Goal: Transaction & Acquisition: Download file/media

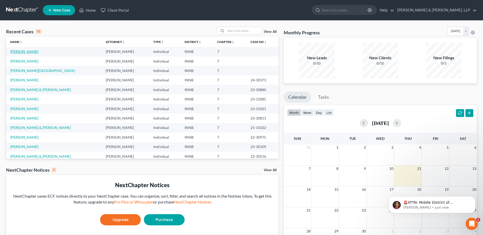
click at [24, 51] on link "[PERSON_NAME]" at bounding box center [24, 51] width 28 height 4
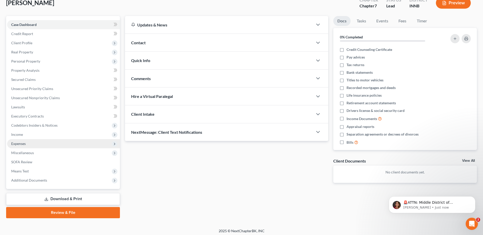
scroll to position [35, 0]
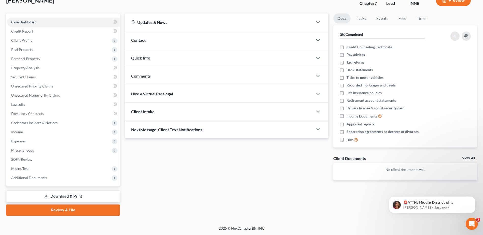
click at [51, 199] on link "Download & Print" at bounding box center [63, 197] width 114 height 12
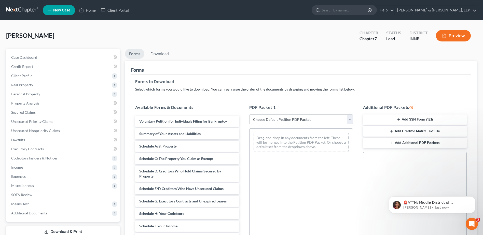
click at [306, 121] on select "Choose Default Petition PDF Packet Complete Bankruptcy Petition (all forms and …" at bounding box center [301, 119] width 104 height 10
click at [349, 121] on select "Choose Default Petition PDF Packet Complete Bankruptcy Petition (all forms and …" at bounding box center [301, 119] width 104 height 10
select select "0"
click at [249, 114] on select "Choose Default Petition PDF Packet Complete Bankruptcy Petition (all forms and …" at bounding box center [301, 119] width 104 height 10
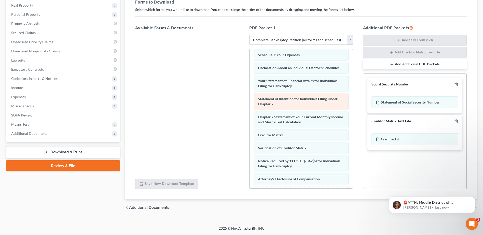
scroll to position [153, 0]
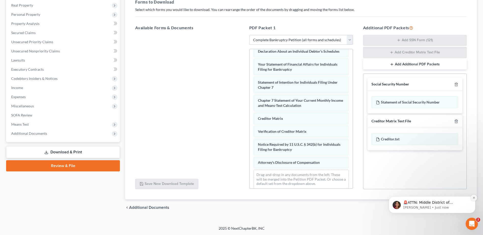
click at [473, 198] on icon "Dismiss notification" at bounding box center [473, 197] width 3 height 3
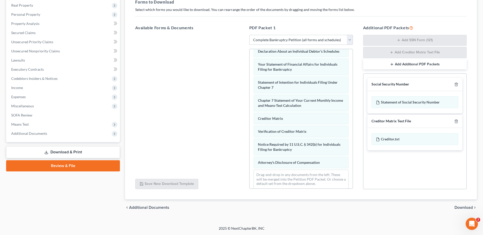
click at [462, 207] on span "Download" at bounding box center [463, 208] width 18 height 4
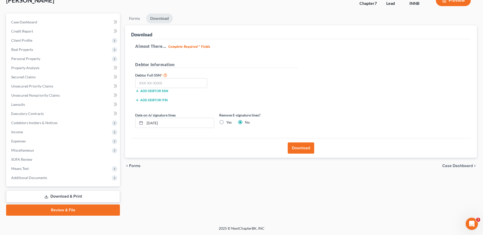
scroll to position [35, 0]
click at [150, 83] on input "text" at bounding box center [171, 83] width 72 height 10
click at [150, 82] on input "text" at bounding box center [171, 83] width 72 height 10
type input "317-88-5612"
drag, startPoint x: 222, startPoint y: 123, endPoint x: 211, endPoint y: 122, distance: 10.3
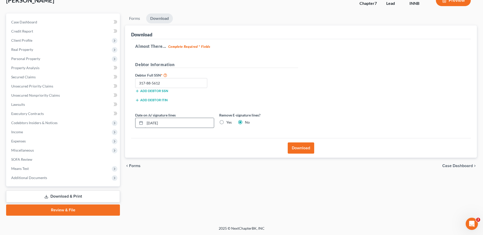
click at [226, 123] on label "Yes" at bounding box center [228, 122] width 5 height 5
click at [228, 123] on input "Yes" at bounding box center [229, 121] width 3 height 3
radio input "true"
radio input "false"
drag, startPoint x: 187, startPoint y: 120, endPoint x: 126, endPoint y: 125, distance: 60.5
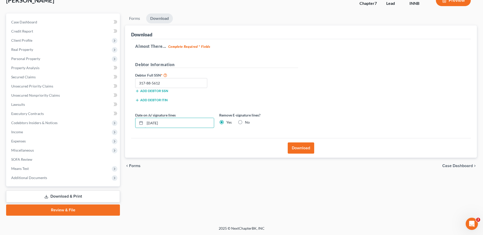
click at [126, 125] on div "Download Almost There... Complete Required * Fields Debtor Information Debtor F…" at bounding box center [301, 91] width 352 height 133
click at [298, 147] on button "Download" at bounding box center [301, 147] width 26 height 11
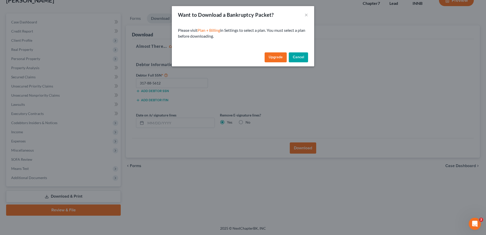
click at [276, 55] on link "Upgrade" at bounding box center [276, 57] width 22 height 10
